Goal: Information Seeking & Learning: Learn about a topic

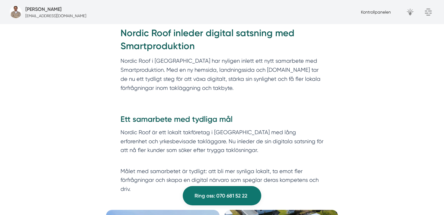
scroll to position [303, 0]
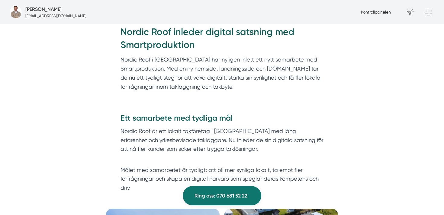
click at [162, 73] on p "Nordic Roof i [GEOGRAPHIC_DATA] har nyligen inlett ett nytt samarbete med Smart…" at bounding box center [222, 73] width 203 height 36
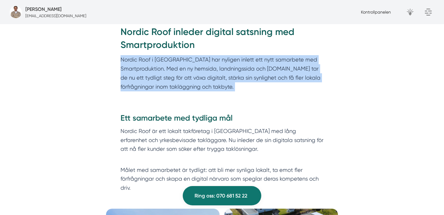
click at [162, 73] on p "Nordic Roof i [GEOGRAPHIC_DATA] har nyligen inlett ett nytt samarbete med Smart…" at bounding box center [222, 73] width 203 height 36
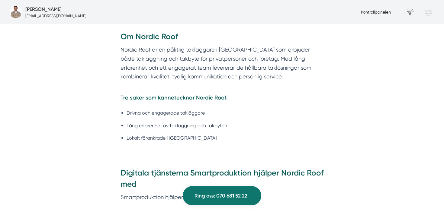
scroll to position [579, 0]
click at [181, 111] on li "Drivna och engagerade takläggare" at bounding box center [225, 113] width 197 height 8
click at [211, 127] on li "Lång erfarenhet av takläggning och takbyten" at bounding box center [225, 126] width 197 height 8
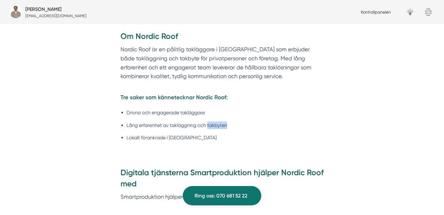
click at [211, 127] on li "Lång erfarenhet av takläggning och takbyten" at bounding box center [225, 126] width 197 height 8
click at [176, 136] on li "Lokalt förankrade i [GEOGRAPHIC_DATA]" at bounding box center [225, 138] width 197 height 8
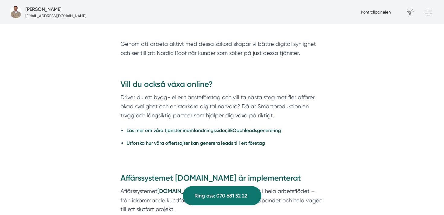
scroll to position [872, 0]
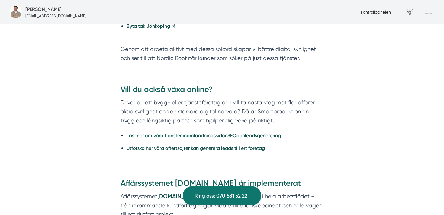
click at [152, 52] on p "Genom att arbeta aktivt med dessa sökord skapar vi bättre digital synlighet och…" at bounding box center [222, 54] width 203 height 18
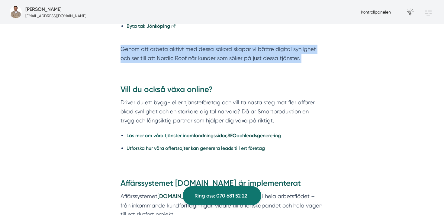
click at [152, 52] on p "Genom att arbeta aktivt med dessa sökord skapar vi bättre digital synlighet och…" at bounding box center [222, 54] width 203 height 18
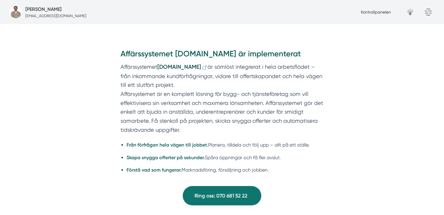
scroll to position [1004, 0]
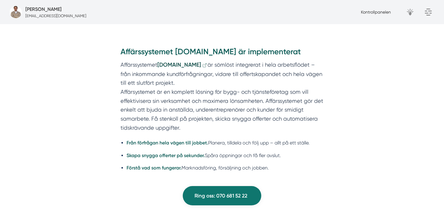
click at [184, 144] on strong "Från förfrågan hela vägen till jobbet." at bounding box center [168, 143] width 82 height 6
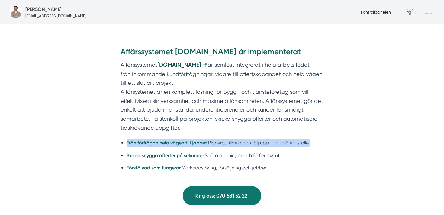
click at [184, 144] on strong "Från förfrågan hela vägen till jobbet." at bounding box center [168, 143] width 82 height 6
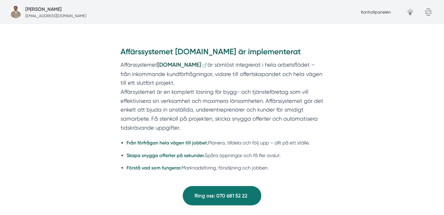
click at [249, 153] on li "Skapa snygga offerter på sekunder. Spåra öppningar och få fler avslut." at bounding box center [225, 156] width 197 height 8
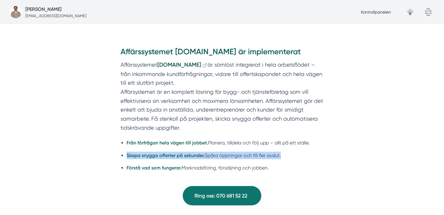
click at [249, 153] on li "Skapa snygga offerter på sekunder. Spåra öppningar och få fler avslut." at bounding box center [225, 156] width 197 height 8
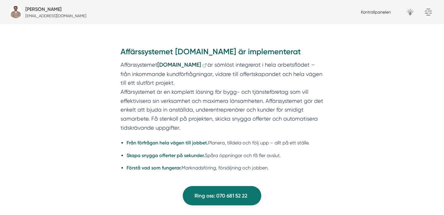
click at [245, 168] on li "Förstå vad som fungerar. Marknadsföring, försäljning och jobben." at bounding box center [225, 168] width 197 height 8
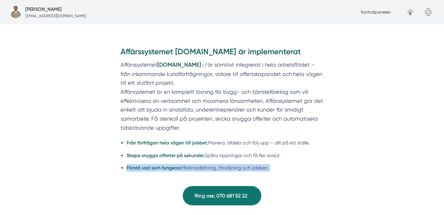
click at [245, 168] on li "Förstå vad som fungerar. Marknadsföring, försäljning och jobben." at bounding box center [225, 168] width 197 height 8
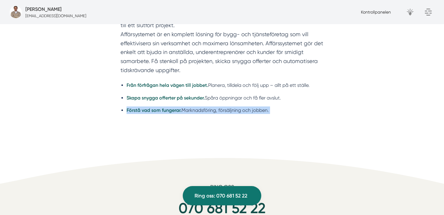
scroll to position [1095, 0]
